Goal: Check status

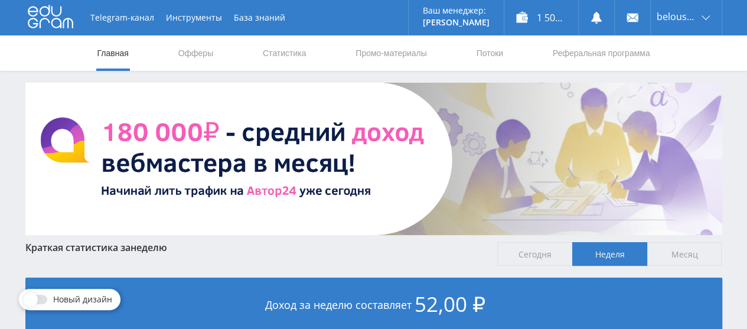
click at [279, 66] on link "Статистика" at bounding box center [285, 52] width 46 height 35
